Goal: Information Seeking & Learning: Learn about a topic

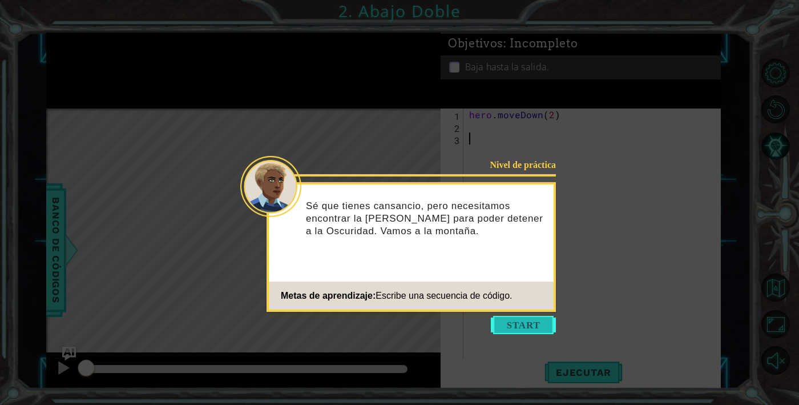
click at [533, 321] on button "Start" at bounding box center [523, 325] width 65 height 18
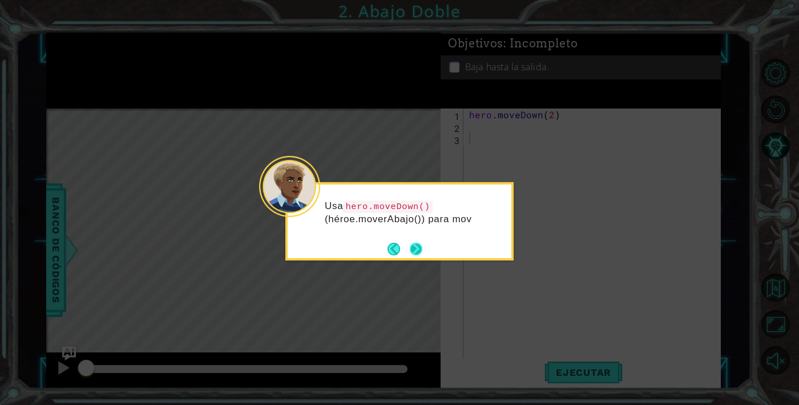
click at [419, 253] on button "Next" at bounding box center [416, 249] width 13 height 13
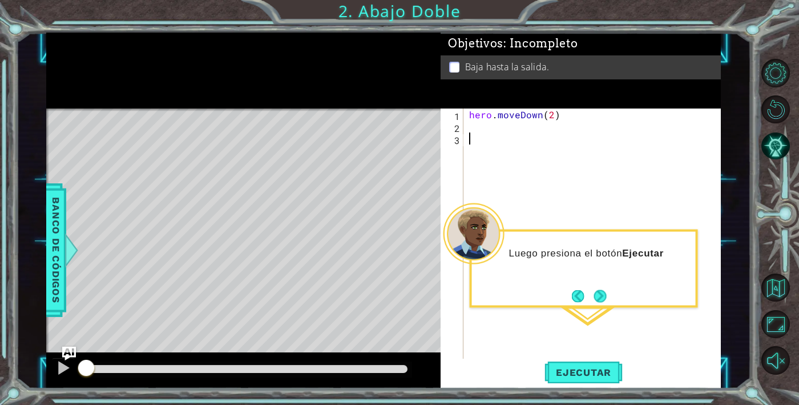
click at [527, 143] on div "hero . moveDown ( 2 )" at bounding box center [596, 246] width 258 height 276
click at [605, 299] on button "Next" at bounding box center [600, 295] width 13 height 13
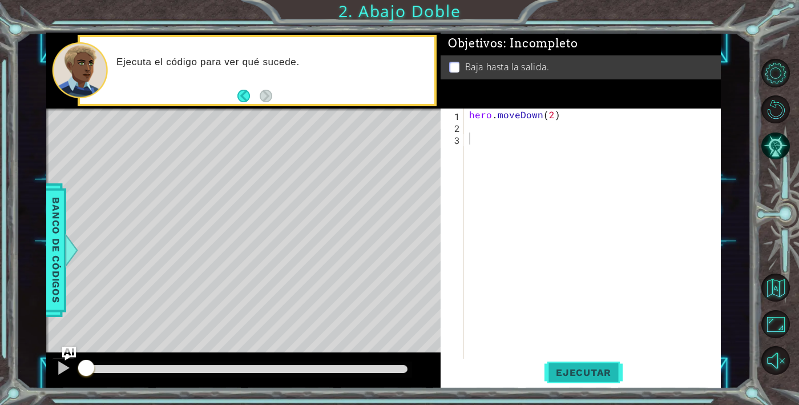
click at [596, 372] on span "Ejecutar" at bounding box center [584, 372] width 78 height 11
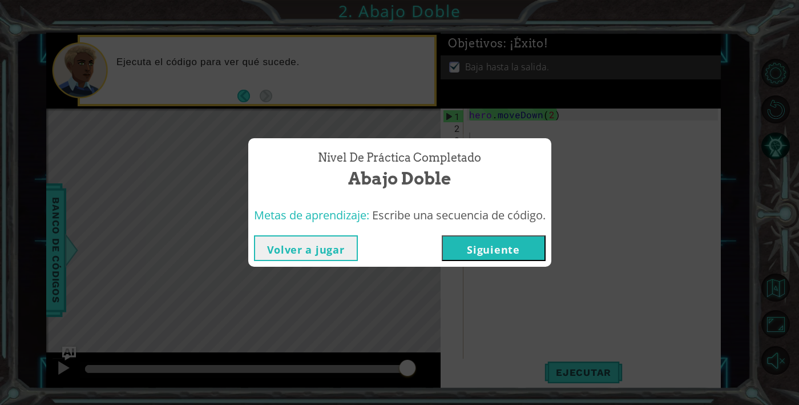
click at [286, 239] on button "Volver a jugar" at bounding box center [306, 248] width 104 height 26
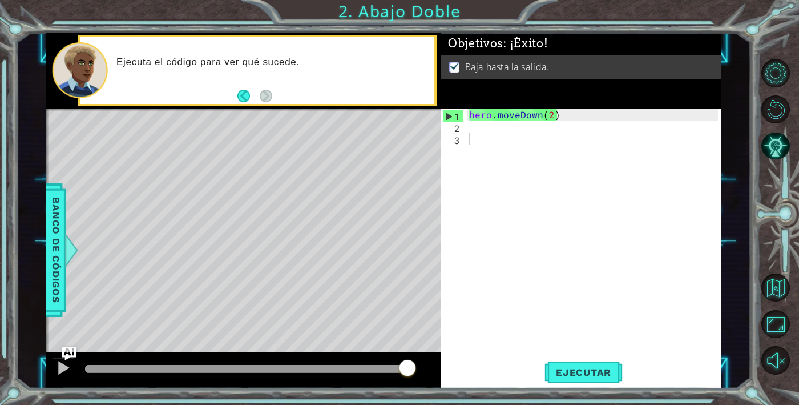
click at [491, 275] on div "hero . moveDown ( 2 )" at bounding box center [596, 246] width 258 height 276
click at [601, 373] on span "Ejecutar" at bounding box center [584, 372] width 78 height 11
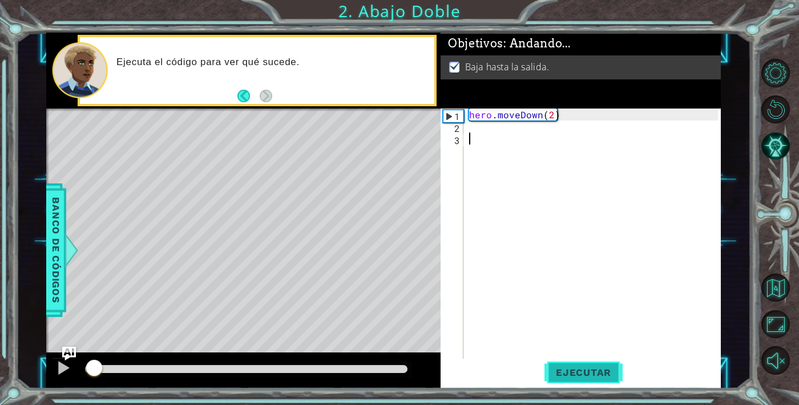
click at [601, 373] on span "Ejecutar" at bounding box center [584, 372] width 78 height 11
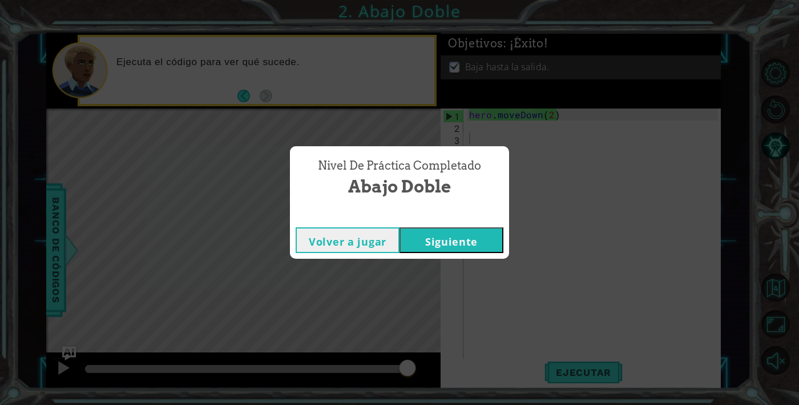
click at [456, 241] on button "Siguiente" at bounding box center [452, 240] width 104 height 26
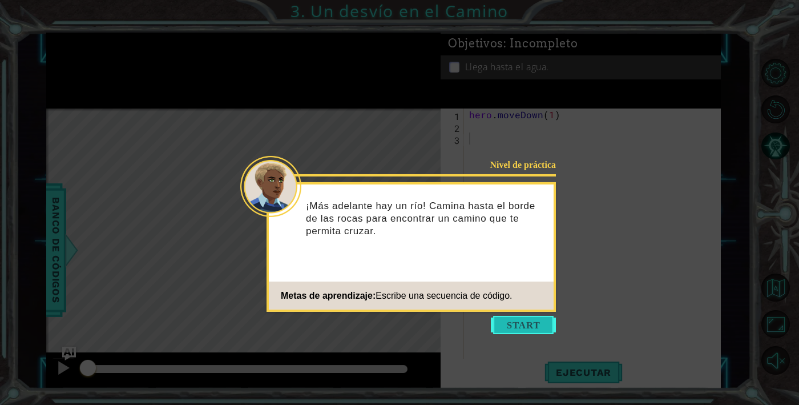
click at [514, 331] on button "Start" at bounding box center [523, 325] width 65 height 18
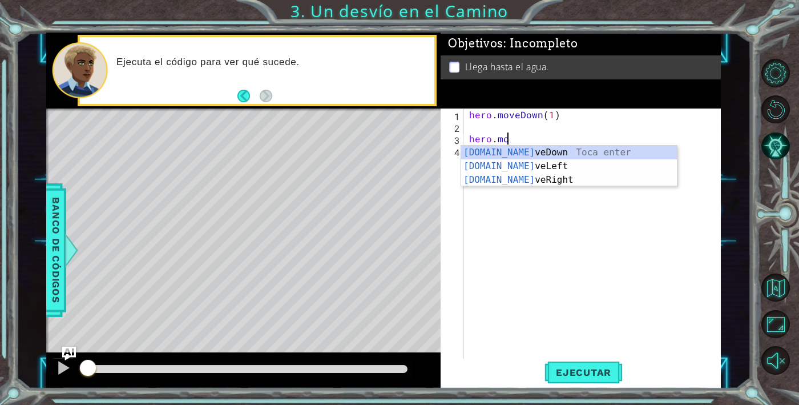
scroll to position [0, 2]
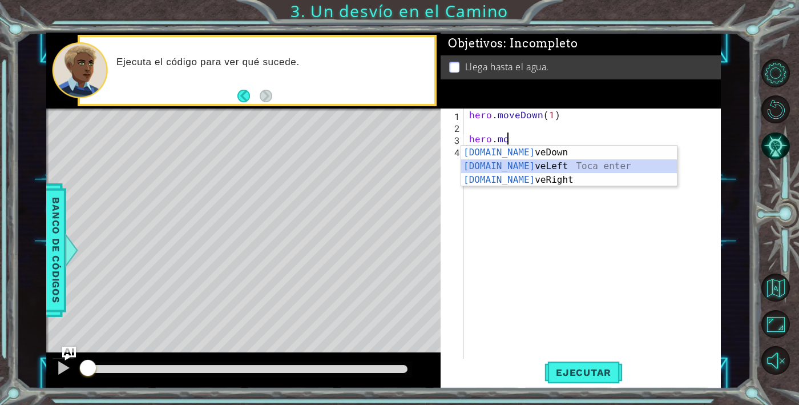
type textarea "hero.moveLeft(1)"
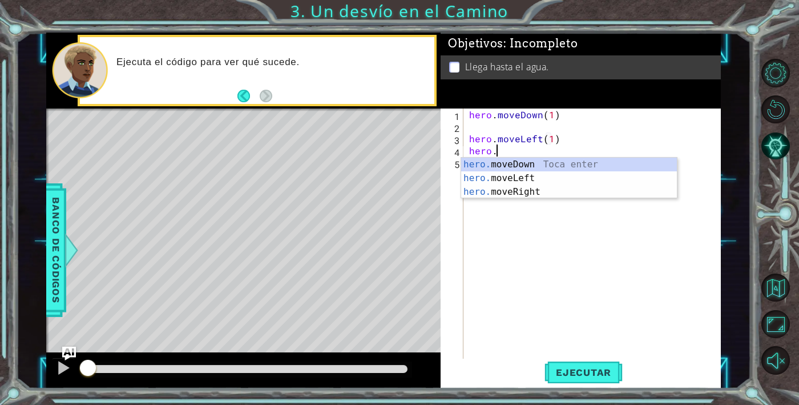
scroll to position [0, 1]
click at [585, 160] on div "hero. moveDown Toca enter hero. moveLeft Toca enter hero. moveRight Toca enter" at bounding box center [569, 192] width 216 height 69
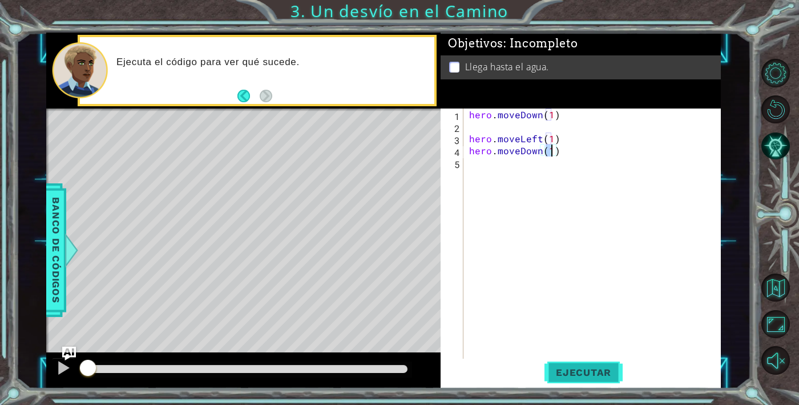
type textarea "hero.moveDown(1)"
click at [581, 369] on span "Ejecutar" at bounding box center [584, 372] width 78 height 11
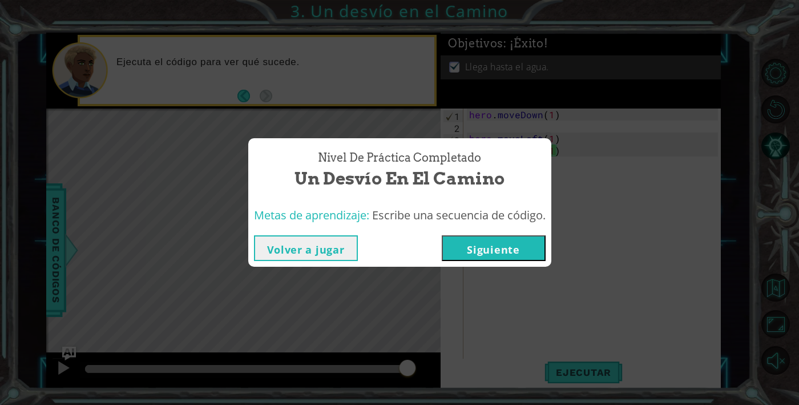
click at [293, 255] on button "Volver a jugar" at bounding box center [306, 248] width 104 height 26
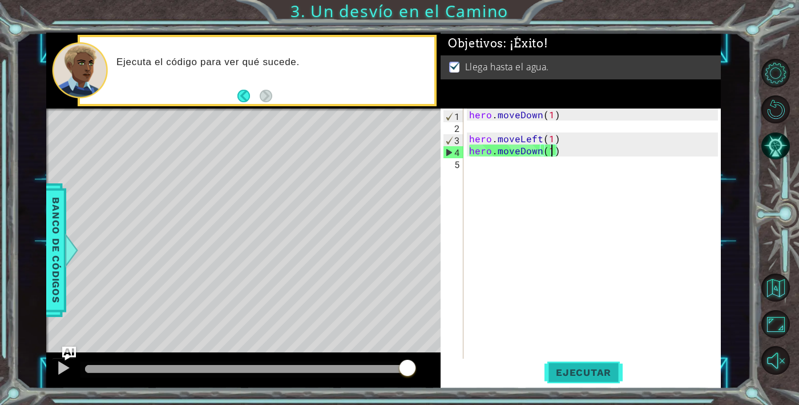
click at [593, 370] on span "Ejecutar" at bounding box center [584, 372] width 78 height 11
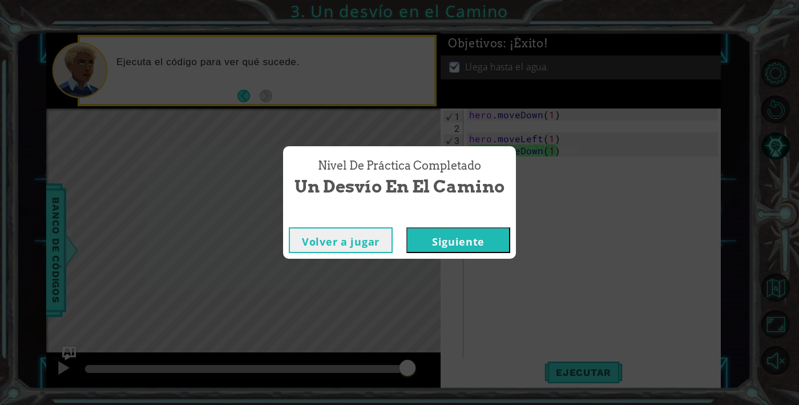
click at [341, 253] on div "Volver a jugar [GEOGRAPHIC_DATA]" at bounding box center [399, 240] width 233 height 37
click at [338, 247] on button "Volver a jugar" at bounding box center [341, 240] width 104 height 26
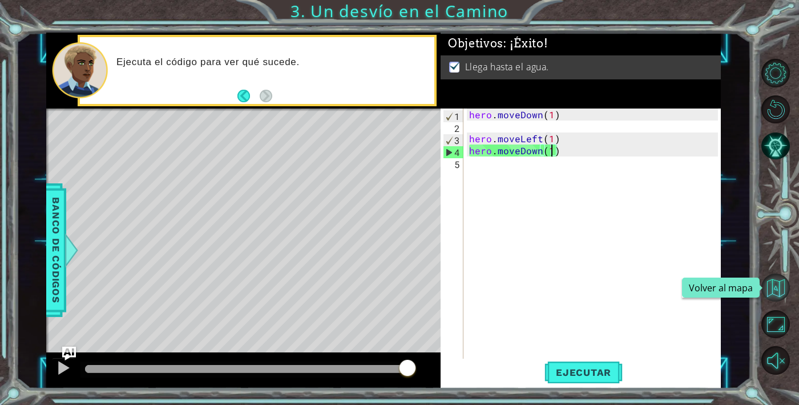
click at [767, 280] on button "Volver al mapa" at bounding box center [776, 288] width 29 height 29
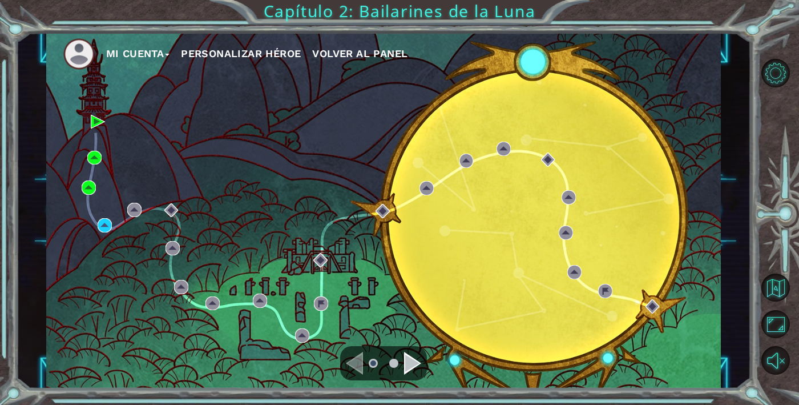
click at [387, 47] on button "Volver al panel" at bounding box center [359, 53] width 95 height 17
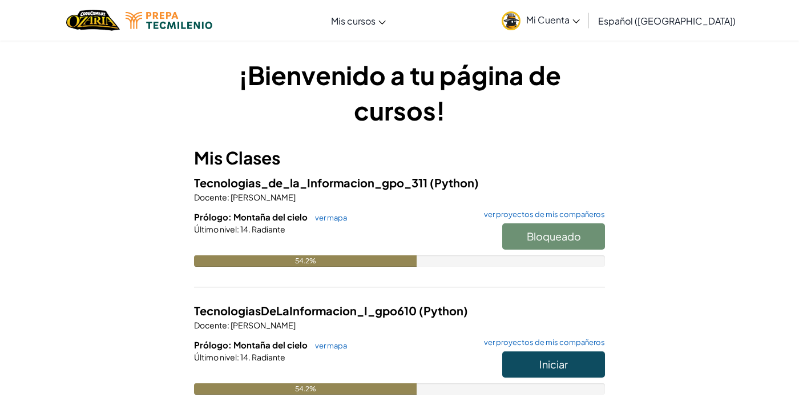
click at [580, 17] on span "Mi Cuenta" at bounding box center [553, 20] width 54 height 12
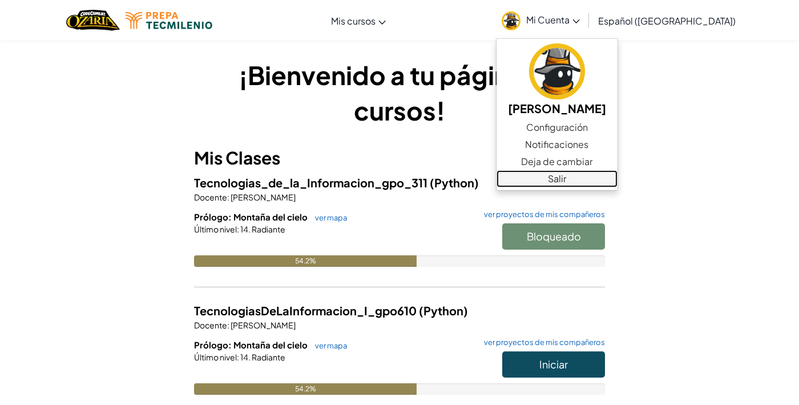
click at [598, 174] on link "Salir" at bounding box center [557, 178] width 121 height 17
